Goal: Transaction & Acquisition: Purchase product/service

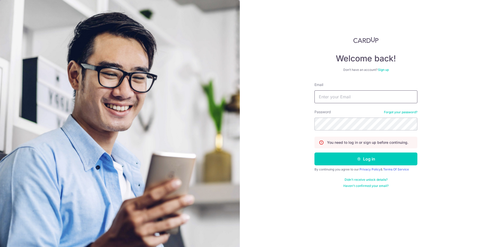
click at [337, 97] on input "Email" at bounding box center [365, 97] width 103 height 13
type input "[PERSON_NAME][EMAIL_ADDRESS][DOMAIN_NAME]"
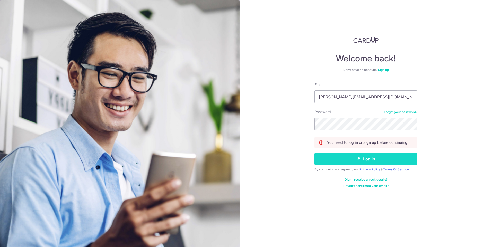
click at [366, 159] on button "Log in" at bounding box center [365, 159] width 103 height 13
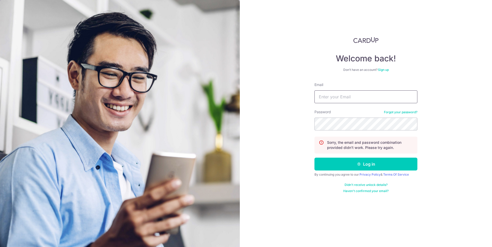
click at [342, 101] on input "Email" at bounding box center [365, 97] width 103 height 13
type input "[PERSON_NAME][EMAIL_ADDRESS][DOMAIN_NAME]"
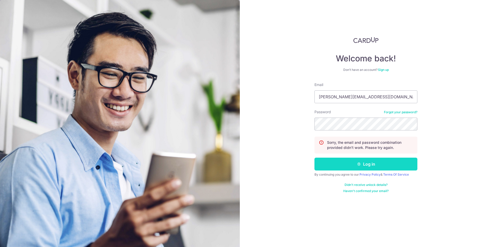
click at [382, 167] on button "Log in" at bounding box center [365, 164] width 103 height 13
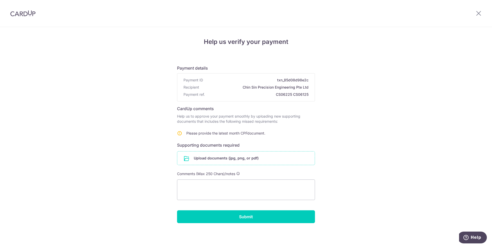
click at [223, 158] on input "file" at bounding box center [245, 158] width 137 height 13
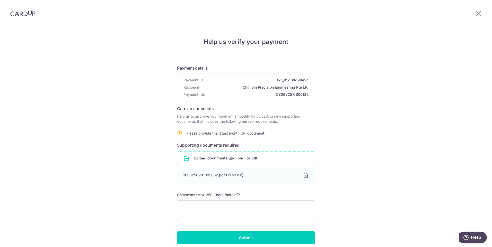
click at [129, 188] on div "Help us verify your payment Payment details Payment ID txn_85d08d98e2c Recipien…" at bounding box center [246, 148] width 492 height 242
drag, startPoint x: 205, startPoint y: 175, endPoint x: 372, endPoint y: 88, distance: 188.5
click at [372, 88] on div "Help us verify your payment Payment details Payment ID txn_85d08d98e2c Recipien…" at bounding box center [246, 148] width 492 height 242
click at [254, 240] on input "Submit" at bounding box center [246, 238] width 138 height 13
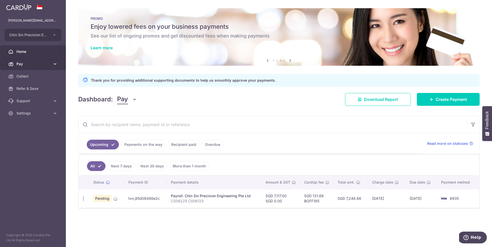
click at [56, 64] on icon at bounding box center [54, 63] width 5 height 5
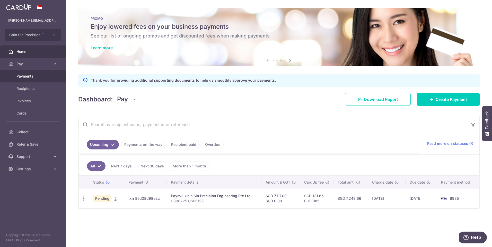
click at [39, 77] on span "Payments" at bounding box center [33, 76] width 34 height 5
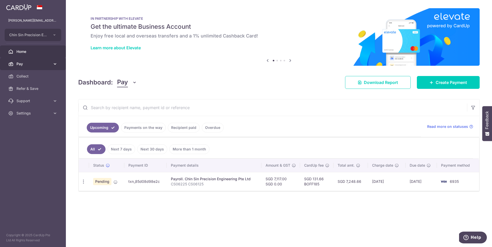
click at [55, 61] on icon at bounding box center [54, 63] width 5 height 5
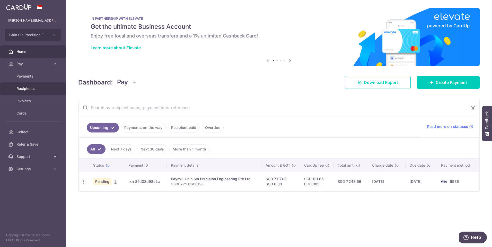
click at [36, 88] on span "Recipients" at bounding box center [33, 88] width 34 height 5
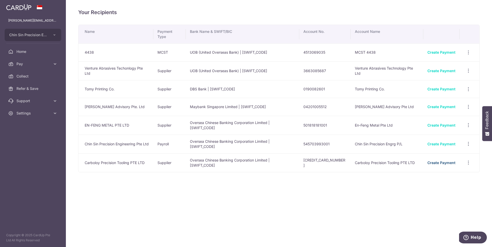
click at [440, 161] on link "Create Payment" at bounding box center [441, 163] width 28 height 4
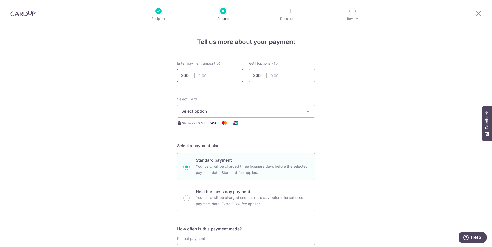
click at [204, 79] on input "text" at bounding box center [210, 75] width 66 height 13
type input "1,308.00"
click at [308, 111] on icon "button" at bounding box center [307, 111] width 5 height 5
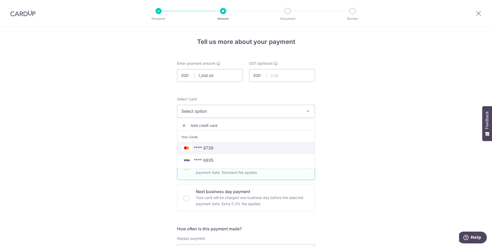
drag, startPoint x: 212, startPoint y: 149, endPoint x: 219, endPoint y: 149, distance: 6.4
click at [212, 149] on span "**** 6739" at bounding box center [245, 148] width 129 height 6
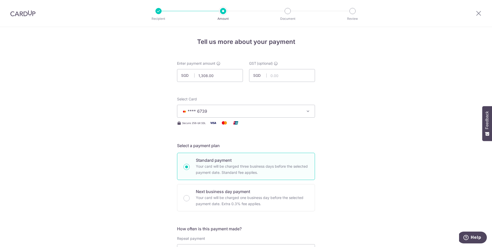
scroll to position [103, 0]
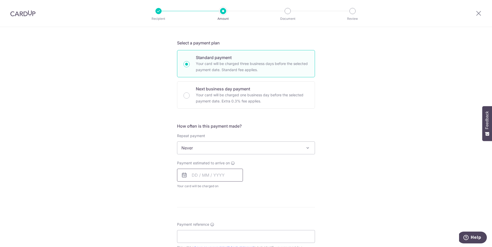
click at [220, 178] on input "text" at bounding box center [210, 175] width 66 height 13
click at [228, 210] on link "4" at bounding box center [229, 212] width 8 height 8
type input "[DATE]"
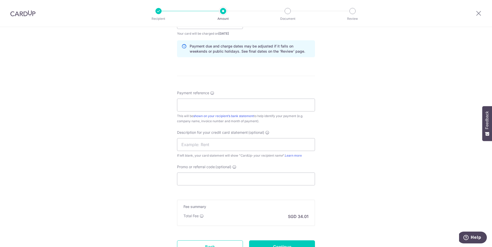
scroll to position [257, 0]
click at [192, 103] on input "Payment reference" at bounding box center [246, 103] width 138 height 13
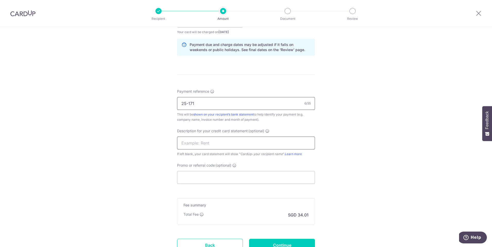
type input "25-171"
click at [202, 146] on input "text" at bounding box center [246, 143] width 138 height 13
click at [238, 76] on form "Enter payment amount SGD 1,308.00 1308.00 GST (optional) SGD Select Card **** 6…" at bounding box center [246, 35] width 138 height 463
drag, startPoint x: 206, startPoint y: 105, endPoint x: 177, endPoint y: 104, distance: 28.8
click at [177, 104] on input "25-171" at bounding box center [246, 103] width 138 height 13
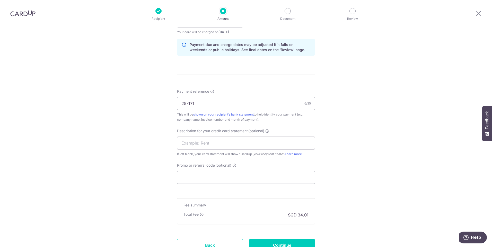
click at [196, 143] on input "text" at bounding box center [246, 143] width 138 height 13
paste input "25-171"
type input "25-171"
click at [180, 103] on input "25-171" at bounding box center [246, 103] width 138 height 13
type input "INV 25-171"
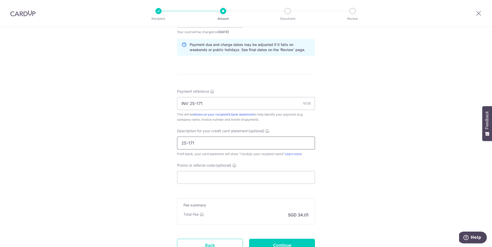
drag, startPoint x: 181, startPoint y: 143, endPoint x: 185, endPoint y: 147, distance: 6.5
click at [181, 143] on input "25-171" at bounding box center [246, 143] width 138 height 13
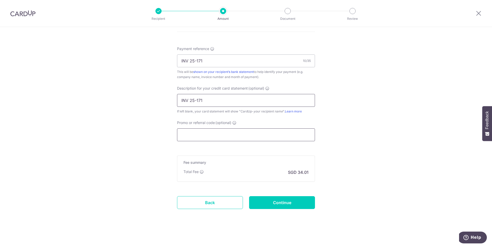
scroll to position [300, 0]
type input "INV 25-171"
click at [199, 137] on input "Promo or referral code (optional)" at bounding box center [246, 134] width 138 height 13
type input "BOFF185"
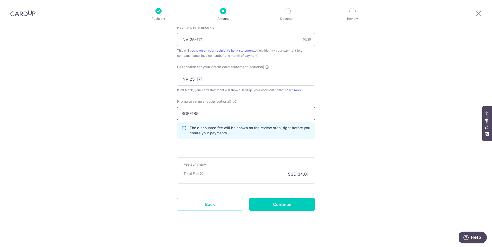
scroll to position [324, 0]
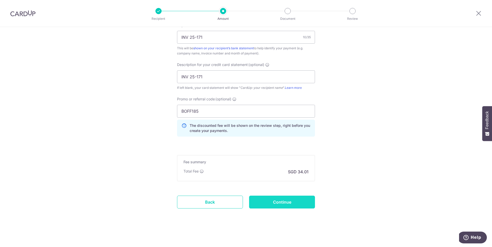
click at [298, 206] on input "Continue" at bounding box center [282, 202] width 66 height 13
type input "Create Schedule"
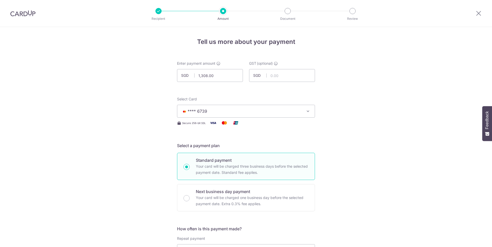
scroll to position [331, 0]
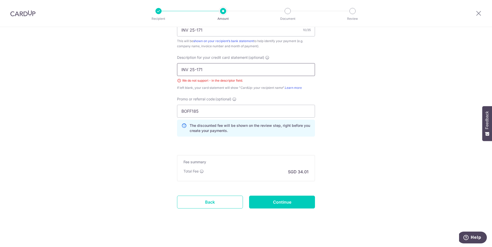
click at [195, 69] on input "INV 25-171" at bounding box center [246, 69] width 138 height 13
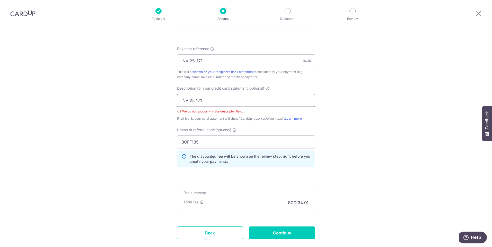
scroll to position [279, 0]
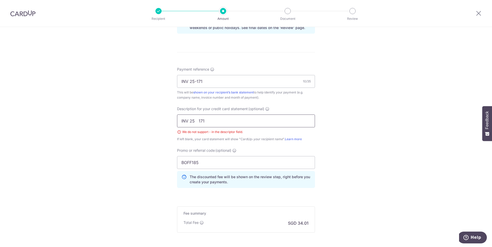
click at [193, 121] on input "INV 25 171" at bounding box center [246, 121] width 138 height 13
type input "INV 25 171"
click at [381, 163] on div "Tell us more about your payment Enter payment amount SGD 1,308.00 1308.00 GST (…" at bounding box center [246, 23] width 492 height 551
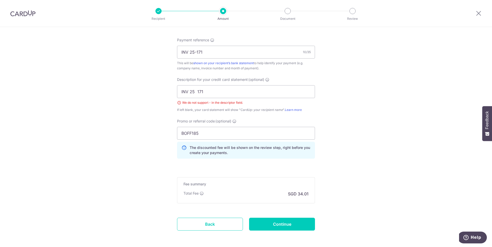
scroll to position [331, 0]
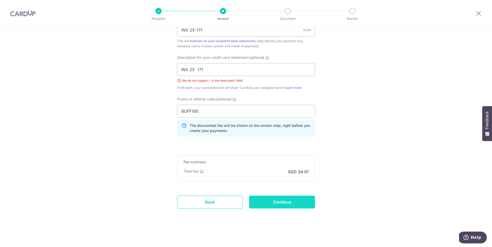
click at [286, 204] on input "Continue" at bounding box center [282, 202] width 66 height 13
type input "Create Schedule"
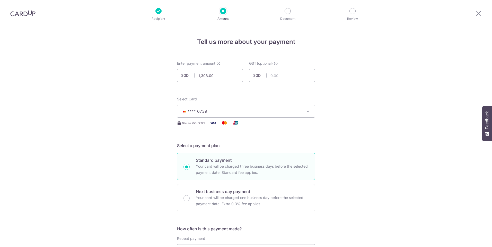
scroll to position [331, 0]
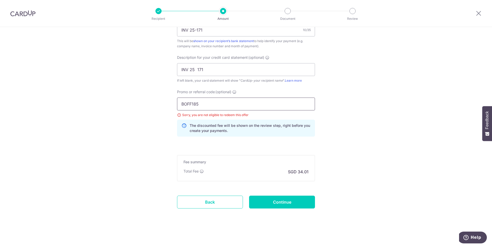
click at [210, 106] on input "BOFF185" at bounding box center [246, 104] width 138 height 13
type input "B"
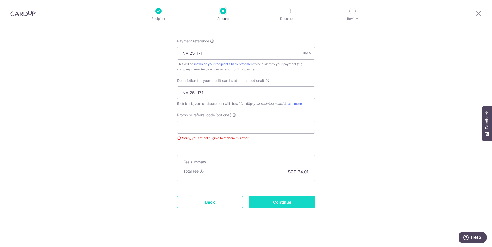
click at [284, 203] on input "Continue" at bounding box center [282, 202] width 66 height 13
type input "Update Schedule"
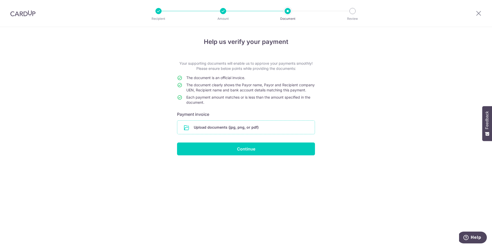
click at [231, 131] on input "file" at bounding box center [245, 127] width 137 height 13
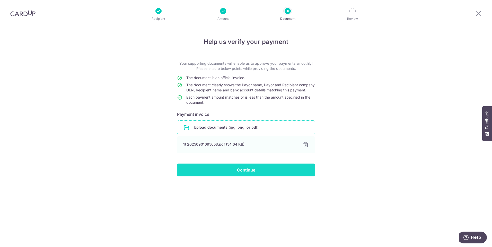
click at [254, 177] on input "Continue" at bounding box center [246, 170] width 138 height 13
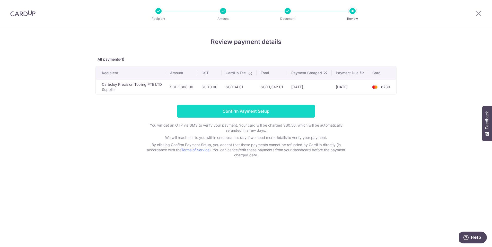
click at [282, 118] on input "Confirm Payment Setup" at bounding box center [246, 111] width 138 height 13
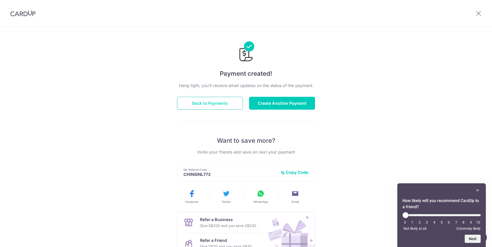
click at [202, 105] on button "Back to Payments" at bounding box center [210, 103] width 66 height 13
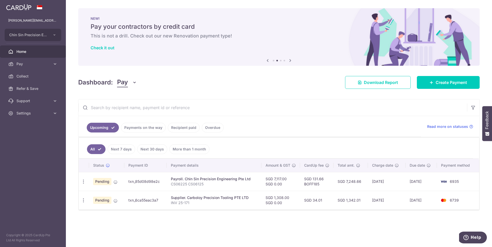
click at [150, 127] on link "Payments on the way" at bounding box center [143, 128] width 45 height 10
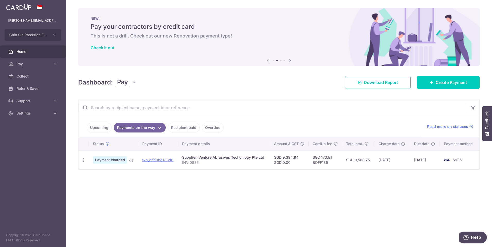
click at [100, 128] on link "Upcoming" at bounding box center [99, 128] width 25 height 10
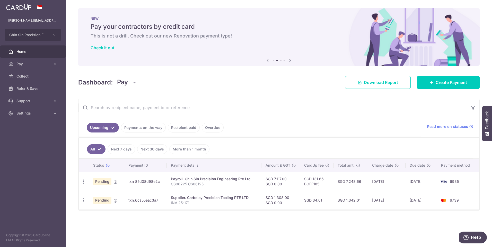
click at [186, 126] on link "Recipient paid" at bounding box center [184, 128] width 32 height 10
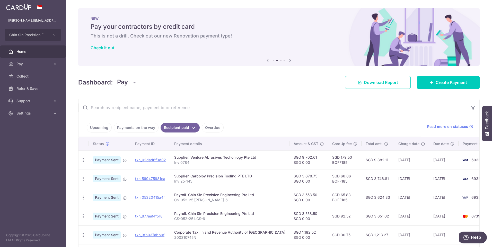
click at [97, 126] on link "Upcoming" at bounding box center [99, 128] width 25 height 10
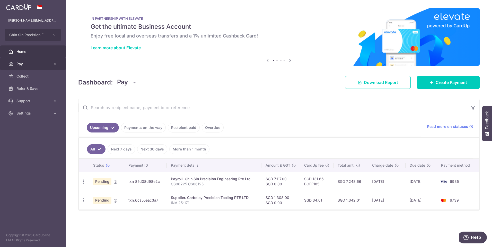
click at [56, 64] on icon at bounding box center [54, 63] width 5 height 5
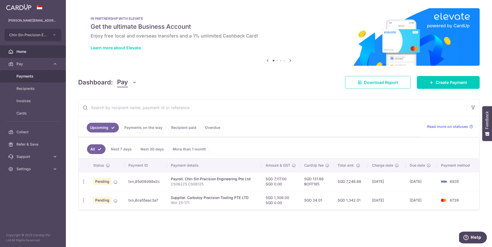
click at [39, 76] on span "Payments" at bounding box center [33, 76] width 34 height 5
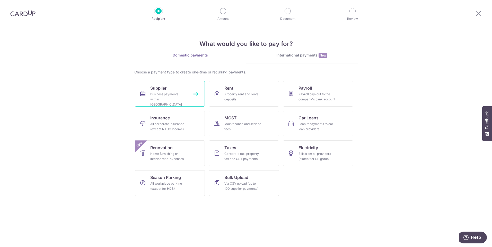
click at [162, 100] on div "Business payments within [GEOGRAPHIC_DATA]" at bounding box center [168, 99] width 37 height 15
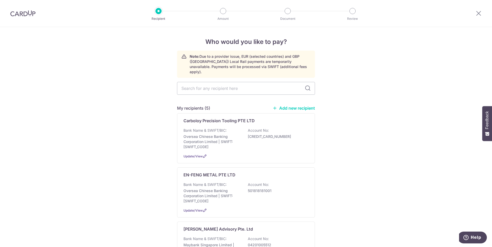
click at [304, 106] on link "Add new recipient" at bounding box center [293, 108] width 42 height 5
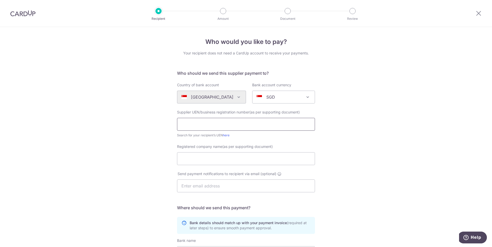
click at [194, 126] on input "text" at bounding box center [246, 124] width 138 height 13
click at [385, 189] on div "Who would you like to pay? Your recipient does not need a CardUp account to rec…" at bounding box center [246, 183] width 492 height 312
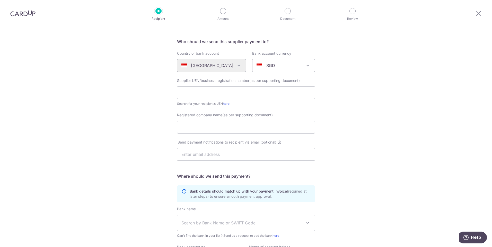
scroll to position [51, 0]
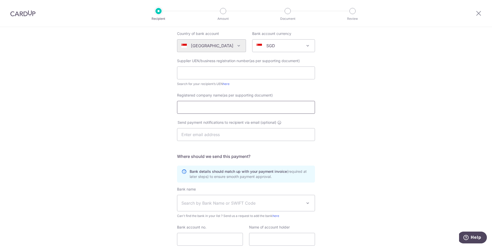
click at [185, 110] on input "Registered company name(as per supporting document)" at bounding box center [246, 107] width 138 height 13
type input "e"
click at [373, 146] on div "Who would you like to pay? Your recipient does not need a CardUp account to rec…" at bounding box center [246, 132] width 492 height 312
click at [201, 108] on input "ELIM TECGNOLOGY" at bounding box center [246, 107] width 138 height 13
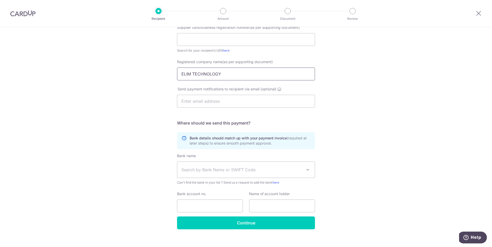
scroll to position [91, 0]
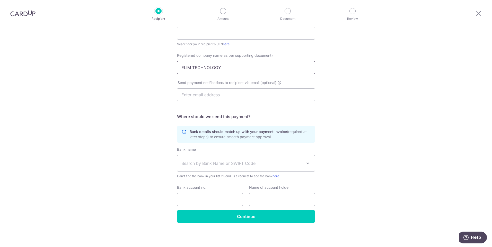
type input "ELIM TECHNOLOGY"
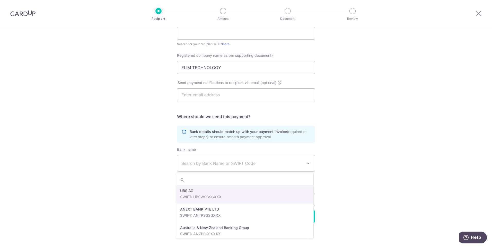
click at [308, 163] on span at bounding box center [308, 164] width 6 height 6
click at [187, 162] on span "Search by Bank Name or SWIFT Code" at bounding box center [241, 164] width 121 height 6
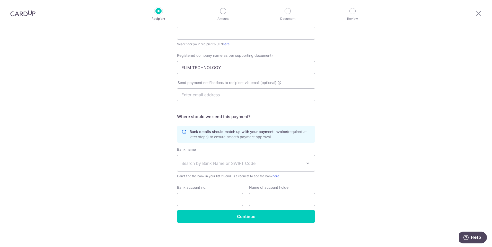
click at [187, 162] on span "Search by Bank Name or SWIFT Code" at bounding box center [241, 164] width 121 height 6
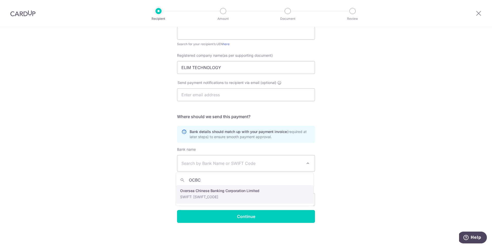
type input "OCBC"
select select "12"
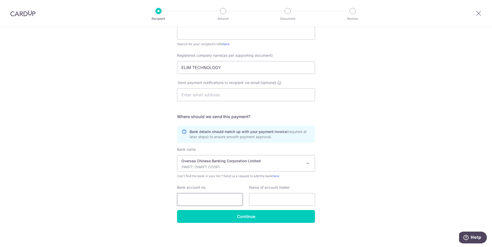
click at [192, 201] on input "Bank account no." at bounding box center [210, 199] width 66 height 13
click at [383, 193] on div "Who would you like to pay? Your recipient does not need a CardUp account to rec…" at bounding box center [246, 92] width 492 height 312
click at [196, 201] on input "Bank account no." at bounding box center [210, 199] width 66 height 13
type input "614320208001"
click at [267, 200] on input "text" at bounding box center [282, 199] width 66 height 13
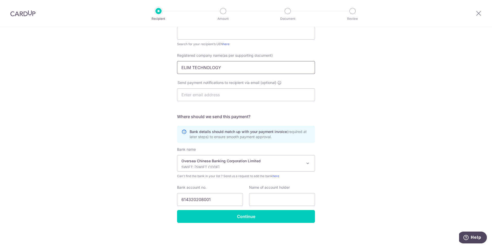
drag, startPoint x: 223, startPoint y: 67, endPoint x: 180, endPoint y: 66, distance: 42.7
click at [180, 66] on input "ELIM TECHNOLOGY" at bounding box center [246, 67] width 138 height 13
click at [263, 198] on input "text" at bounding box center [282, 199] width 66 height 13
paste input "ELIM TECHNOLOGY"
type input "ELIM TECHNOLOGY"
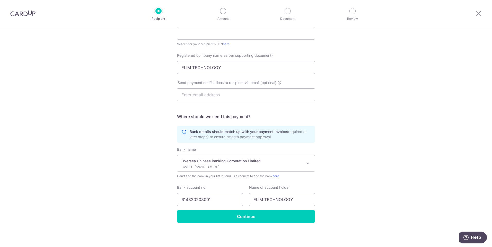
click at [345, 161] on div "Who would you like to pay? Your recipient does not need a CardUp account to rec…" at bounding box center [246, 92] width 492 height 312
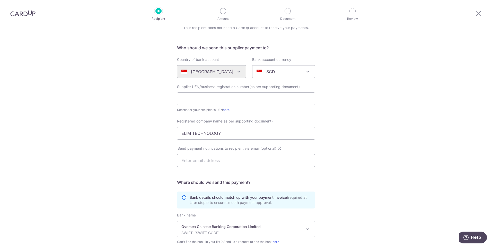
scroll to position [0, 0]
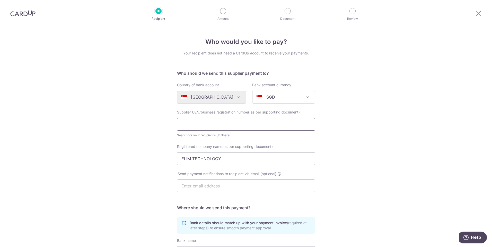
click at [198, 127] on input "text" at bounding box center [246, 124] width 138 height 13
type input "52894442L"
click at [381, 171] on div "Who would you like to pay? Your recipient does not need a CardUp account to rec…" at bounding box center [246, 183] width 492 height 312
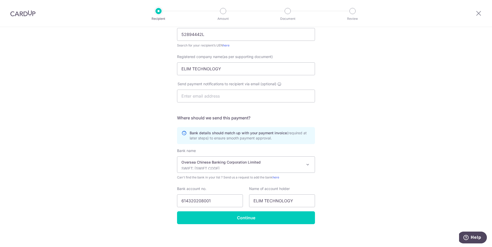
scroll to position [91, 0]
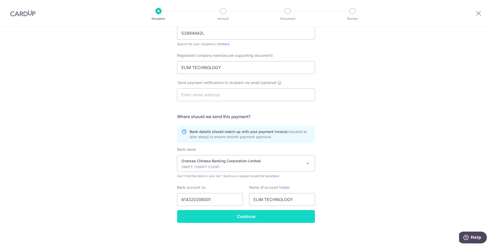
click at [250, 219] on input "Continue" at bounding box center [246, 216] width 138 height 13
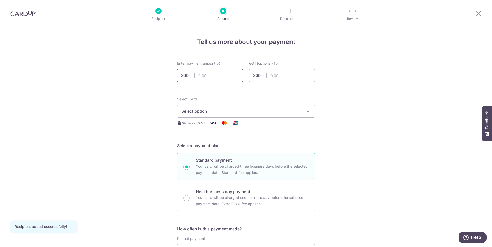
click at [204, 76] on input "text" at bounding box center [210, 75] width 66 height 13
type input "1,845.00"
click at [307, 112] on icon "button" at bounding box center [307, 111] width 5 height 5
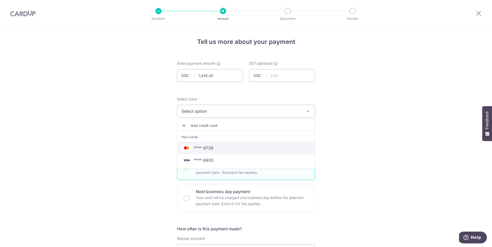
click at [212, 147] on span "**** 6739" at bounding box center [245, 148] width 129 height 6
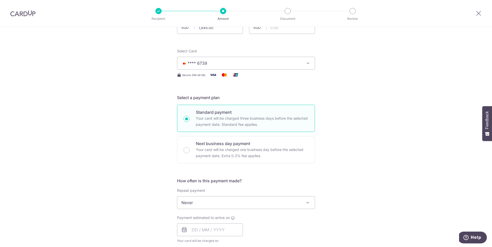
scroll to position [103, 0]
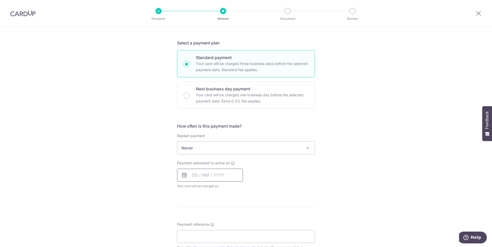
click at [207, 174] on input "text" at bounding box center [210, 175] width 66 height 13
click at [227, 211] on link "4" at bounding box center [229, 212] width 8 height 8
type input "[DATE]"
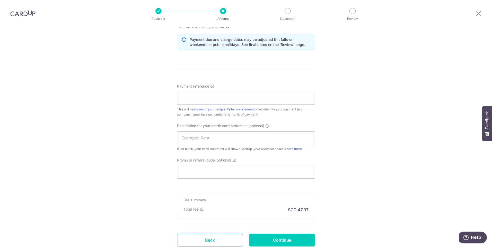
scroll to position [283, 0]
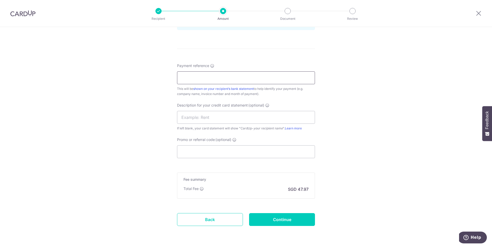
click at [187, 79] on input "Payment reference" at bounding box center [246, 78] width 138 height 13
drag, startPoint x: 218, startPoint y: 79, endPoint x: 179, endPoint y: 77, distance: 39.4
click at [179, 77] on input "INV ET2508049" at bounding box center [246, 78] width 138 height 13
type input "INV ET2508049"
click at [191, 118] on input "text" at bounding box center [246, 117] width 138 height 13
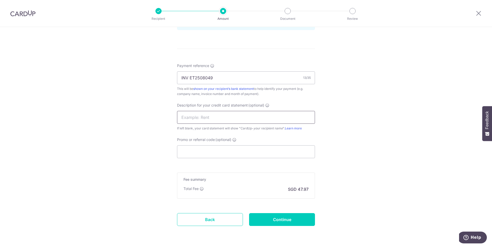
paste input "INV ET2508049"
type input "INV ET2508049"
click at [349, 135] on div "Tell us more about your payment Enter payment amount SGD 1,845.00 1845.00 GST (…" at bounding box center [246, 4] width 492 height 521
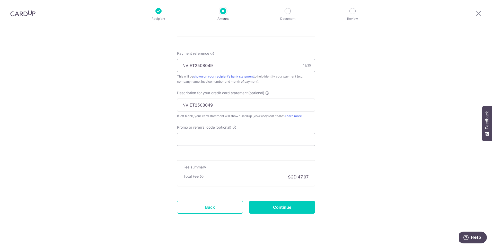
scroll to position [300, 0]
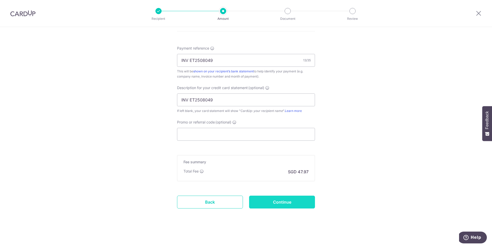
click at [277, 204] on input "Continue" at bounding box center [282, 202] width 66 height 13
type input "Create Schedule"
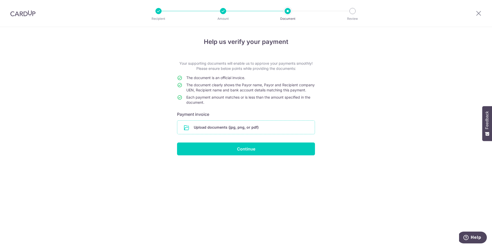
click at [237, 130] on input "file" at bounding box center [245, 127] width 137 height 13
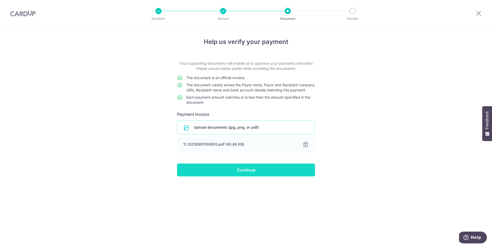
click at [255, 177] on input "Continue" at bounding box center [246, 170] width 138 height 13
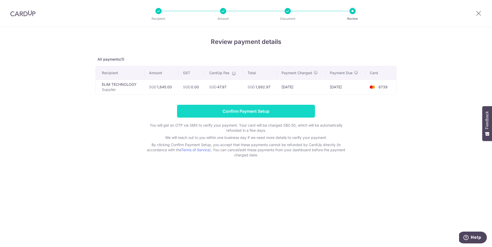
click at [260, 112] on input "Confirm Payment Setup" at bounding box center [246, 111] width 138 height 13
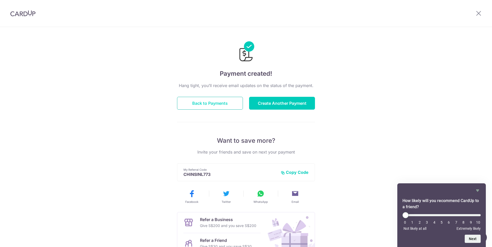
click at [207, 103] on button "Back to Payments" at bounding box center [210, 103] width 66 height 13
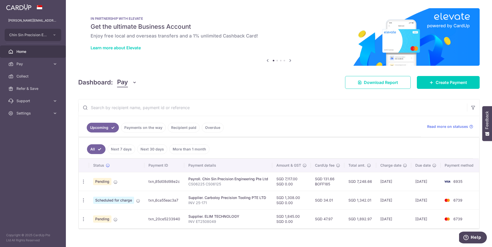
scroll to position [9, 0]
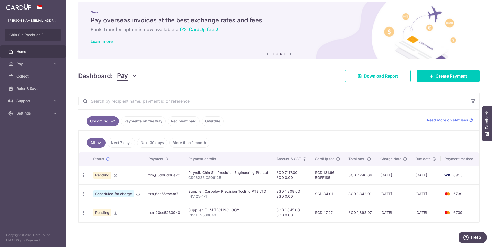
click at [315, 26] on h6 "Bank Transfer option is now available at 0% CardUp fees!" at bounding box center [279, 29] width 377 height 6
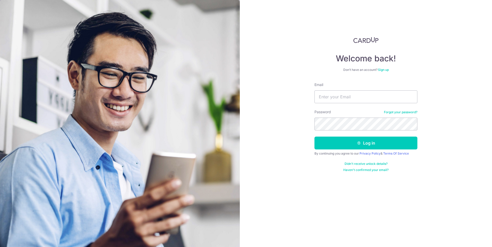
click at [341, 96] on input "Email" at bounding box center [365, 97] width 103 height 13
type input "[PERSON_NAME][EMAIL_ADDRESS][DOMAIN_NAME]"
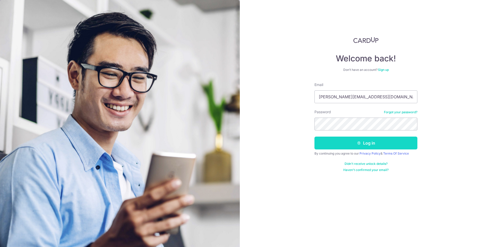
click at [369, 145] on button "Log in" at bounding box center [365, 143] width 103 height 13
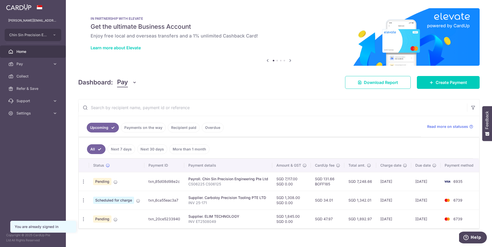
scroll to position [9, 0]
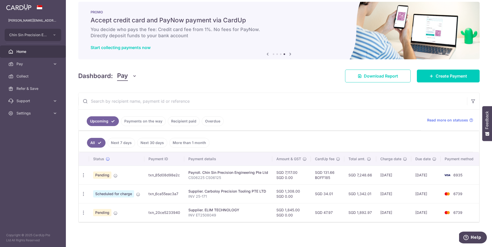
click at [134, 118] on link "Payments on the way" at bounding box center [143, 122] width 45 height 10
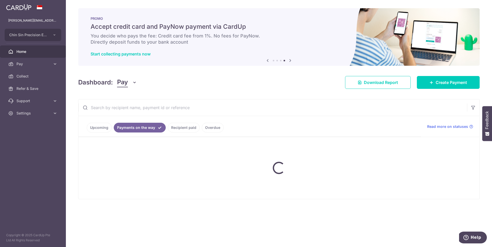
scroll to position [0, 0]
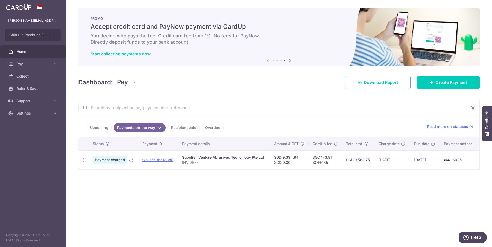
click at [102, 127] on link "Upcoming" at bounding box center [99, 128] width 25 height 10
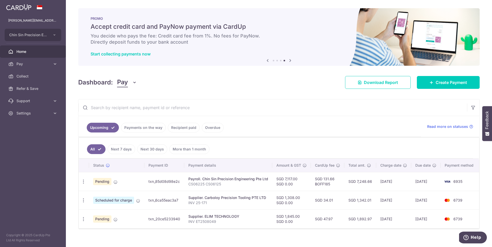
click at [142, 128] on link "Payments on the way" at bounding box center [143, 128] width 45 height 10
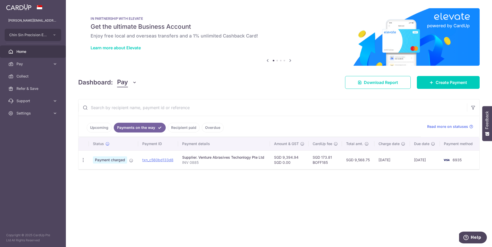
click at [98, 127] on link "Upcoming" at bounding box center [99, 128] width 25 height 10
